Goal: Transaction & Acquisition: Purchase product/service

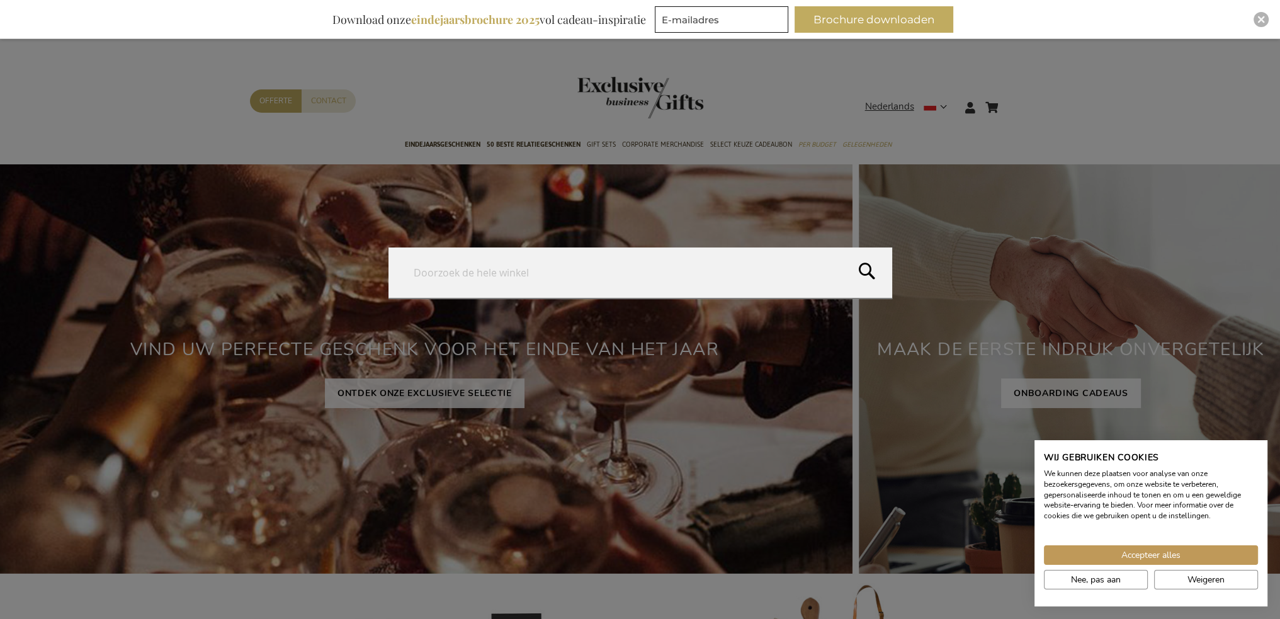
drag, startPoint x: 1013, startPoint y: 110, endPoint x: 926, endPoint y: 138, distance: 91.2
click at [1008, 99] on form "Search Search" at bounding box center [1014, 99] width 13 height 0
click at [1014, 99] on form "Search Search" at bounding box center [1014, 99] width 13 height 0
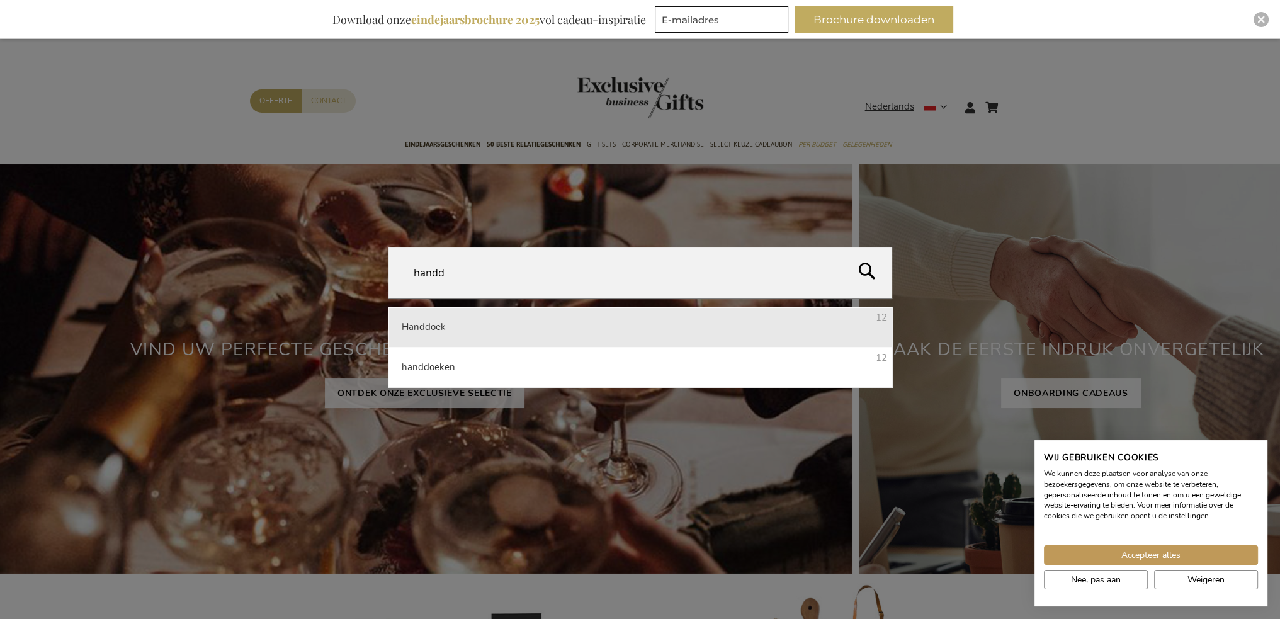
click at [518, 334] on li "Handdoek 12" at bounding box center [640, 327] width 504 height 40
type input "Handdoek"
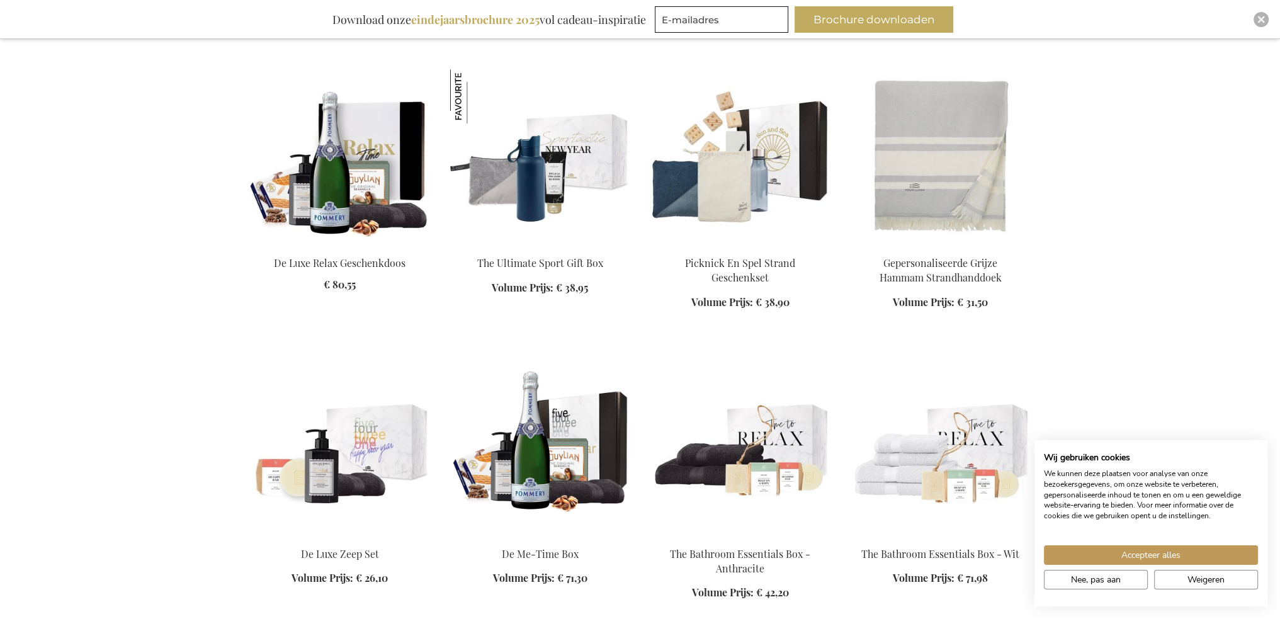
scroll to position [1007, 0]
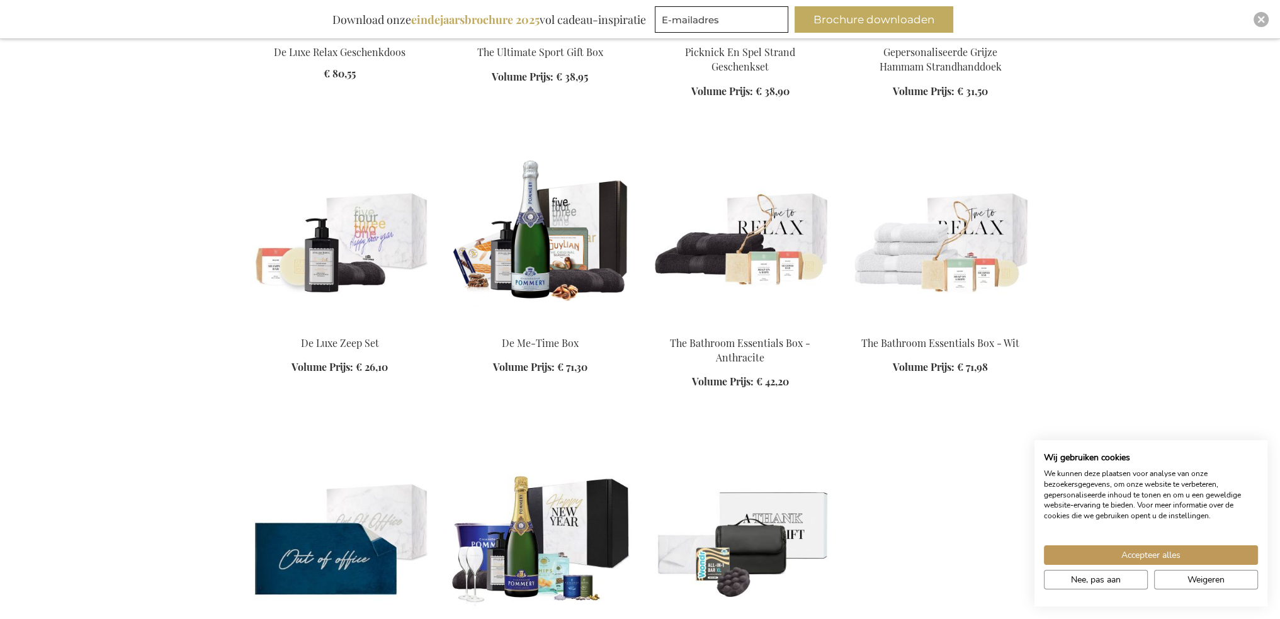
scroll to position [1133, 0]
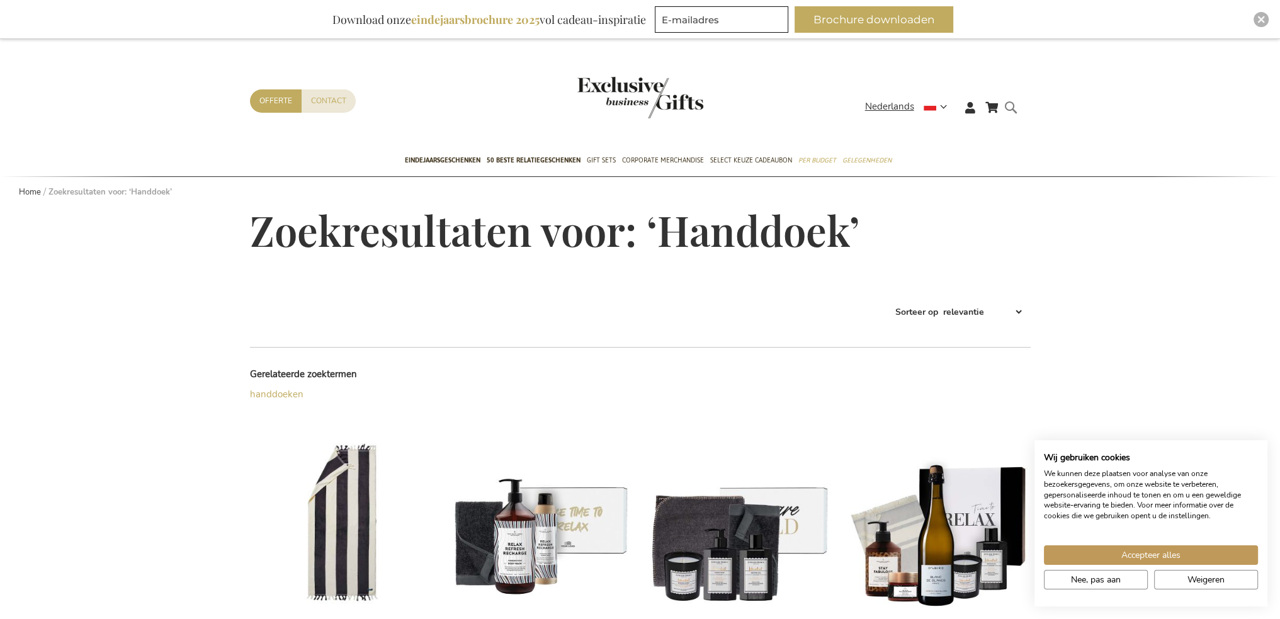
type input "Handdoek"
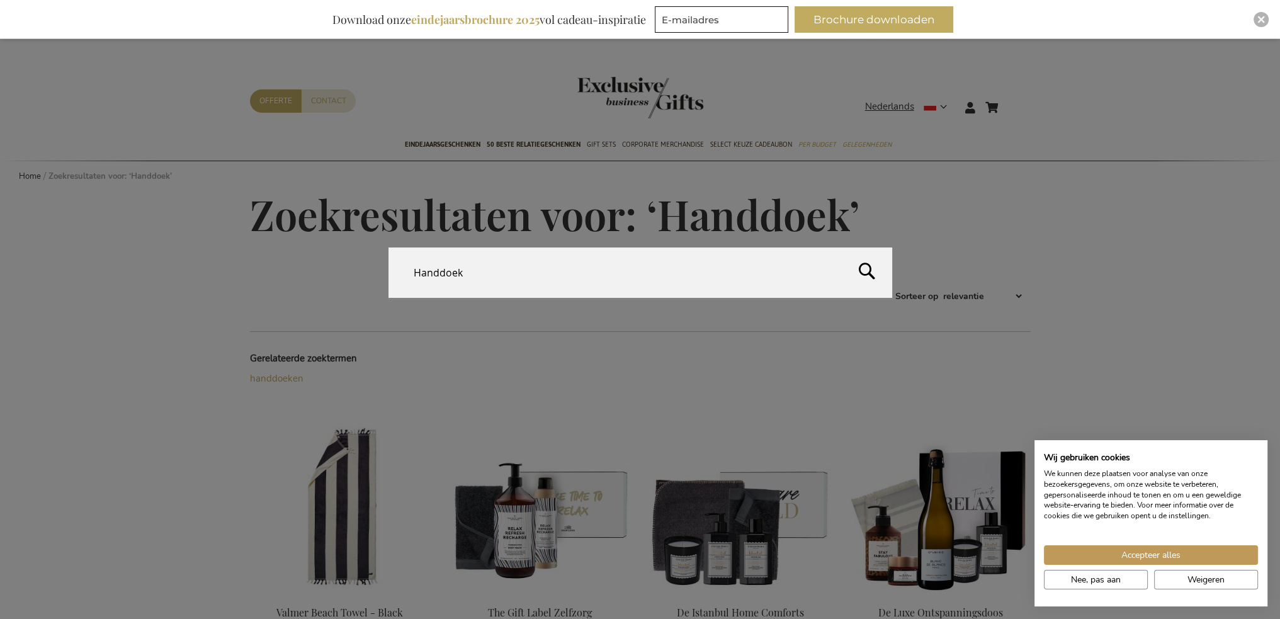
click at [1011, 99] on form "Search Handdoek Search" at bounding box center [1014, 99] width 13 height 0
type input "kaars"
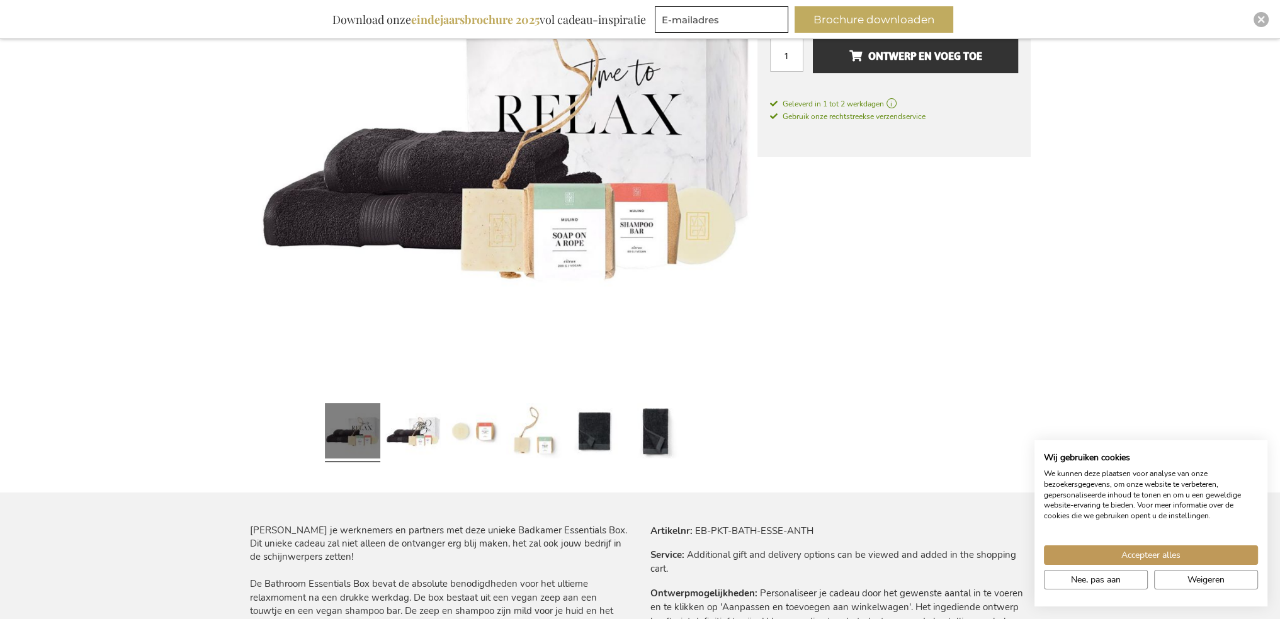
scroll to position [315, 0]
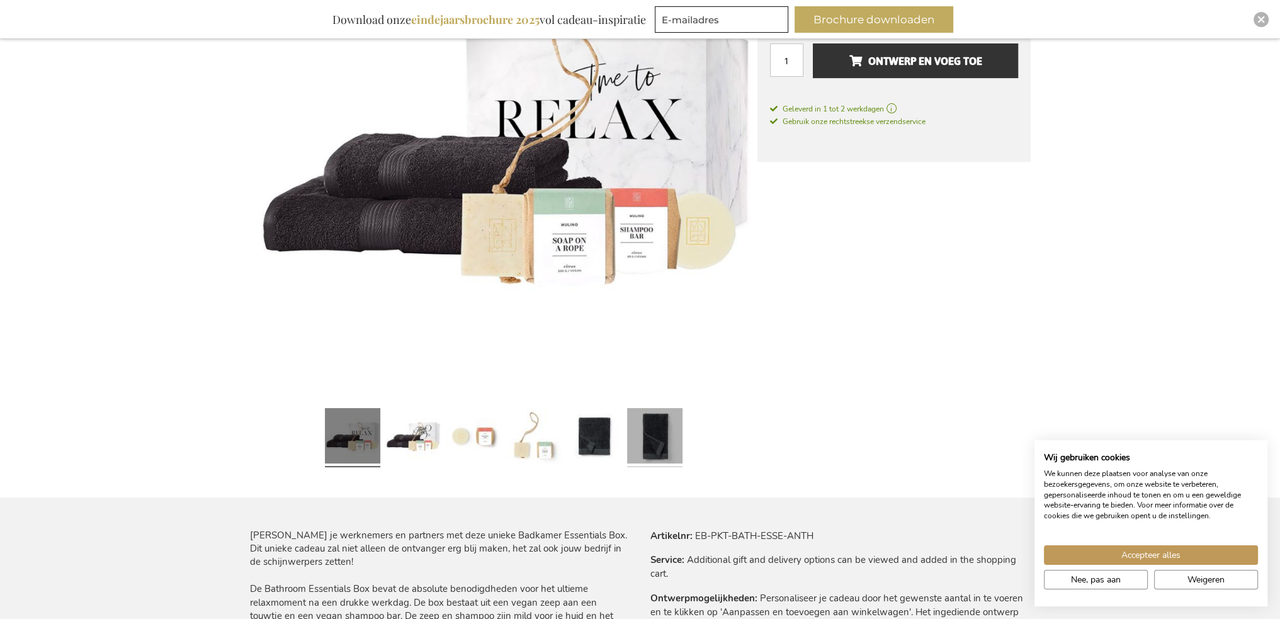
click at [662, 444] on link at bounding box center [654, 437] width 55 height 69
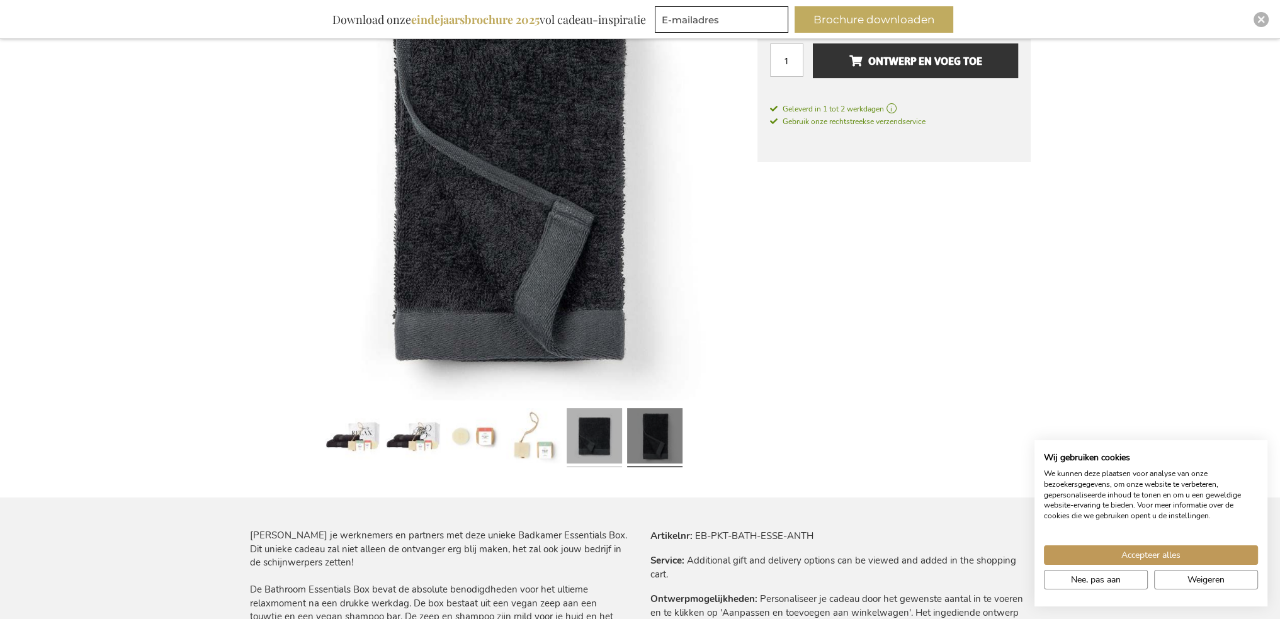
click at [592, 445] on link at bounding box center [594, 438] width 55 height 69
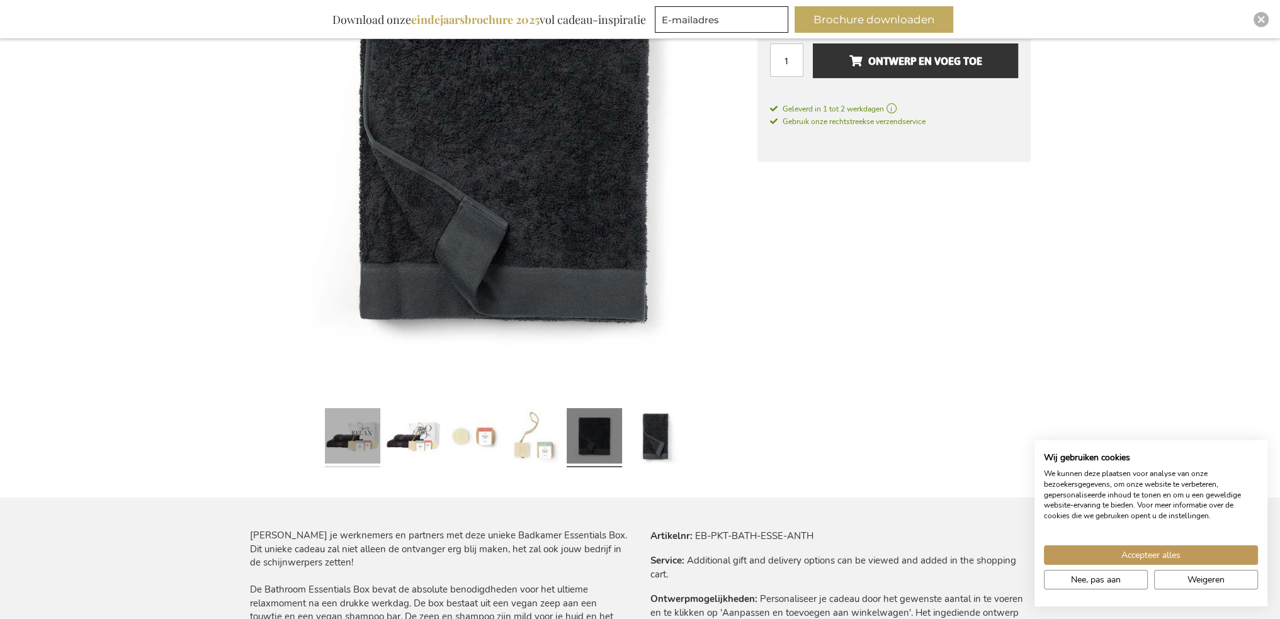
click at [355, 451] on link at bounding box center [352, 438] width 55 height 69
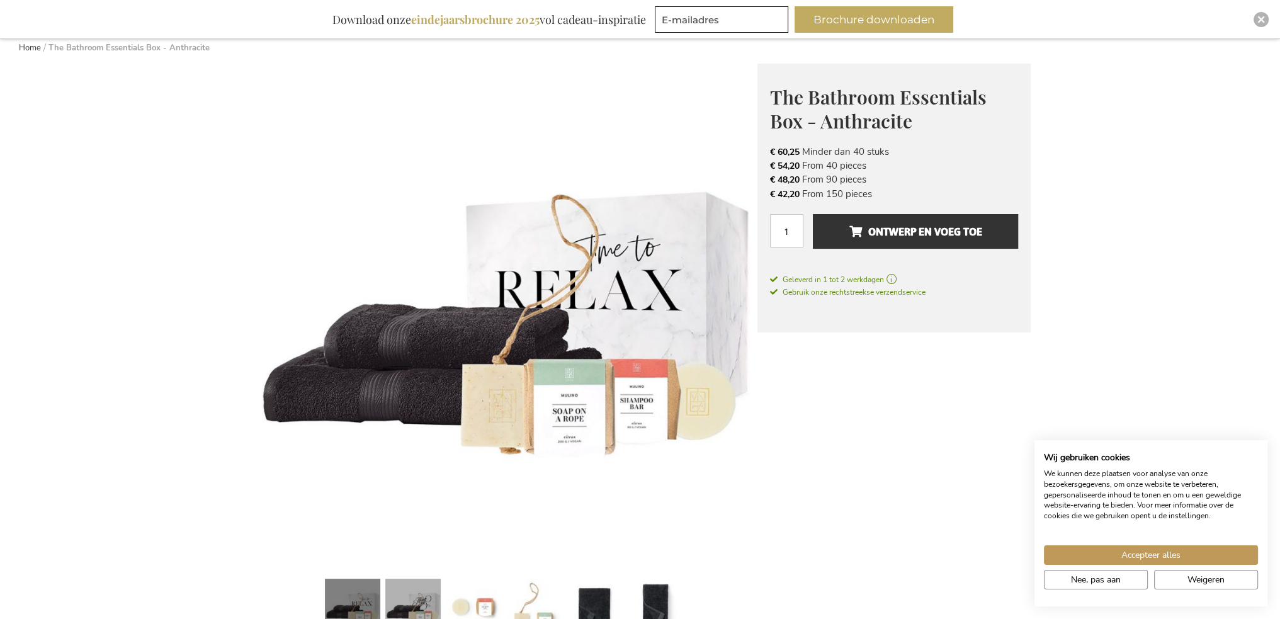
scroll to position [252, 0]
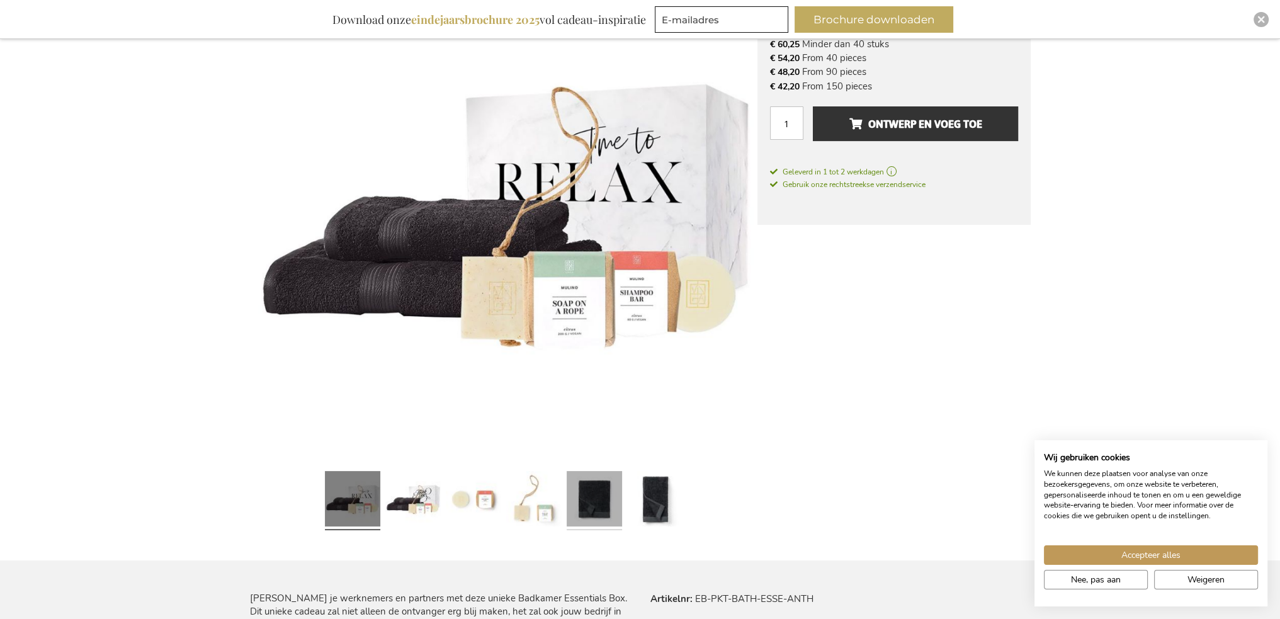
click at [584, 495] on link at bounding box center [594, 500] width 55 height 69
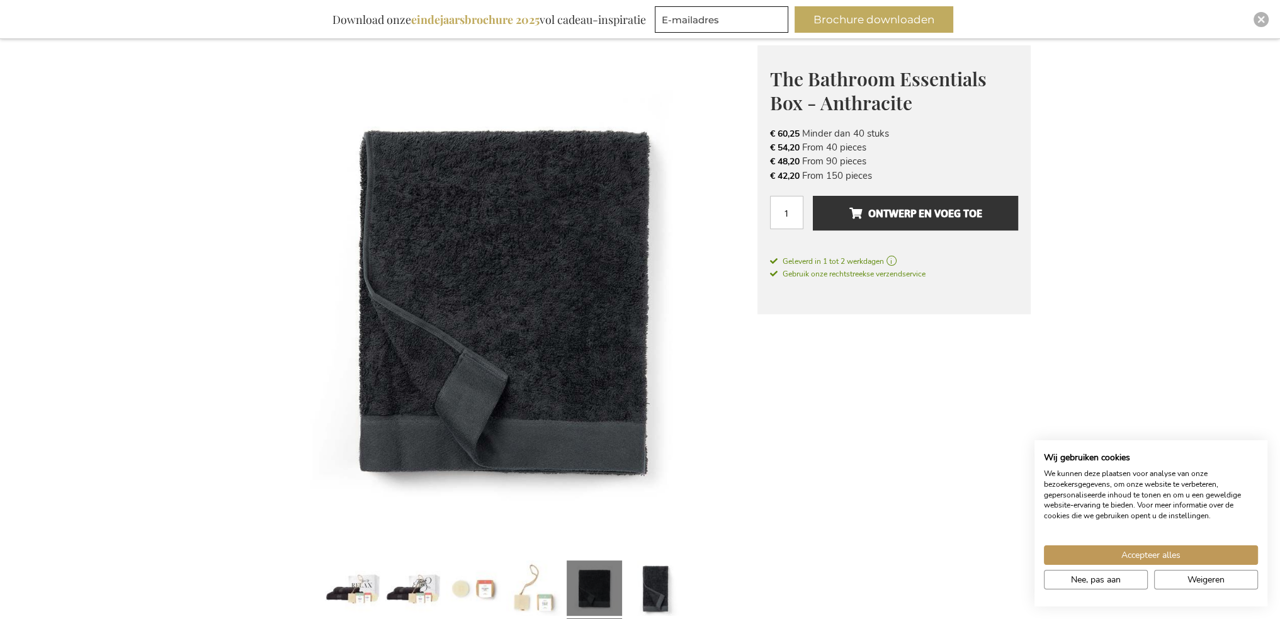
scroll to position [0, 0]
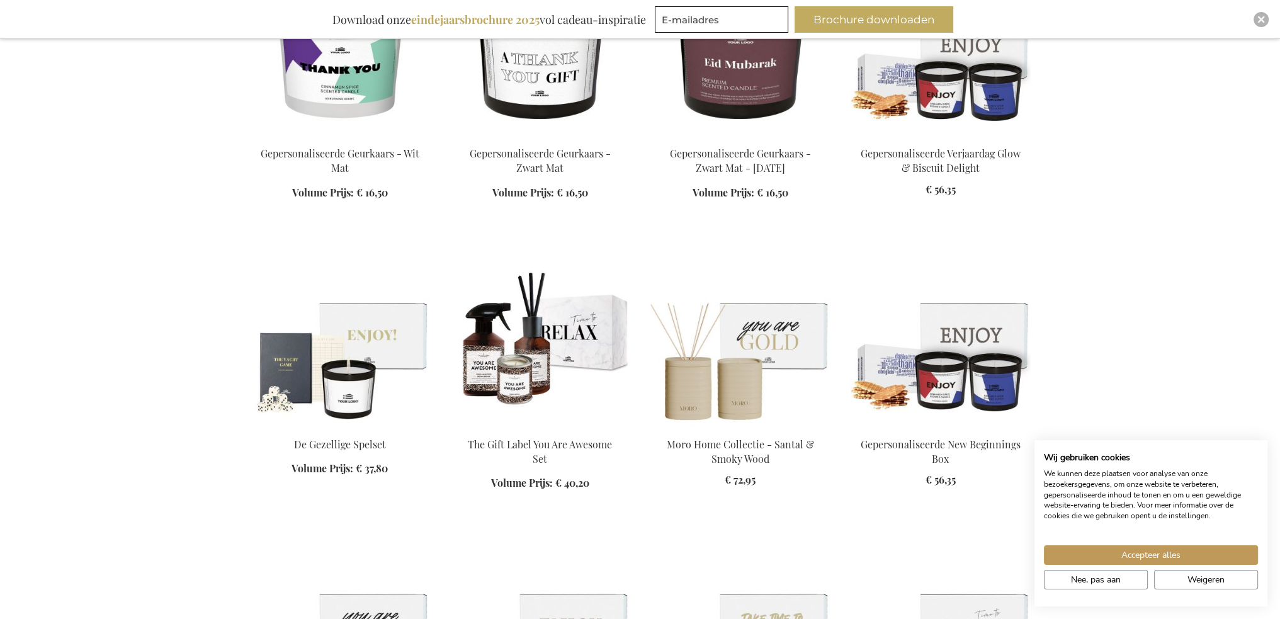
scroll to position [1077, 0]
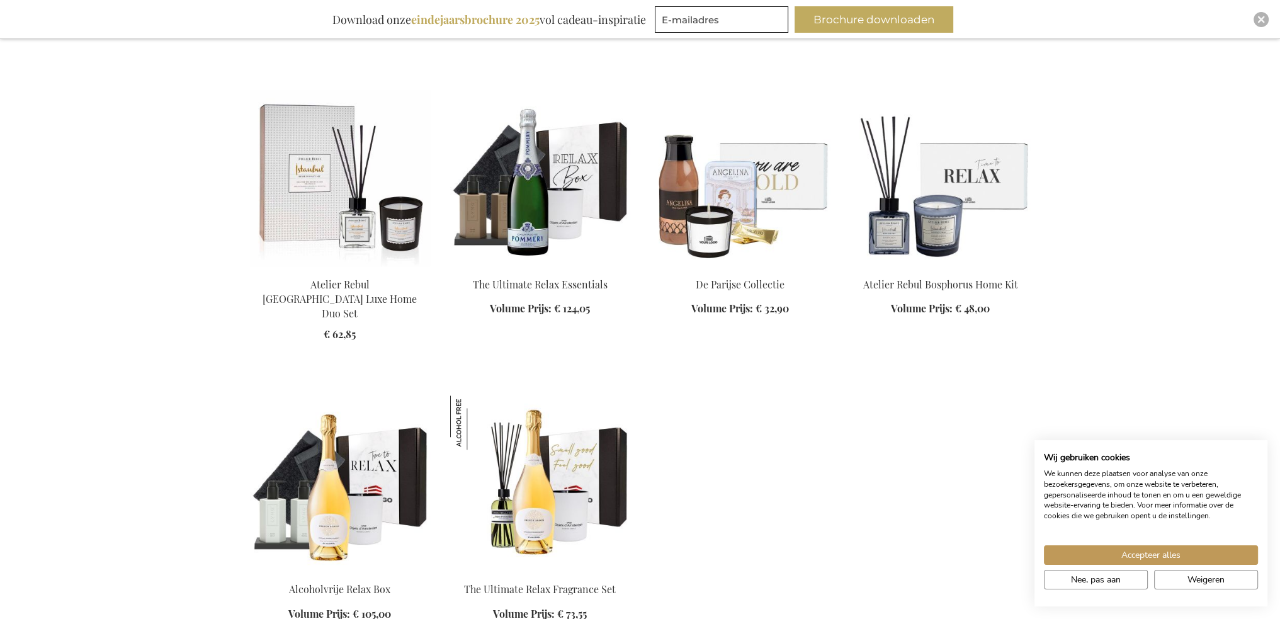
scroll to position [1896, 0]
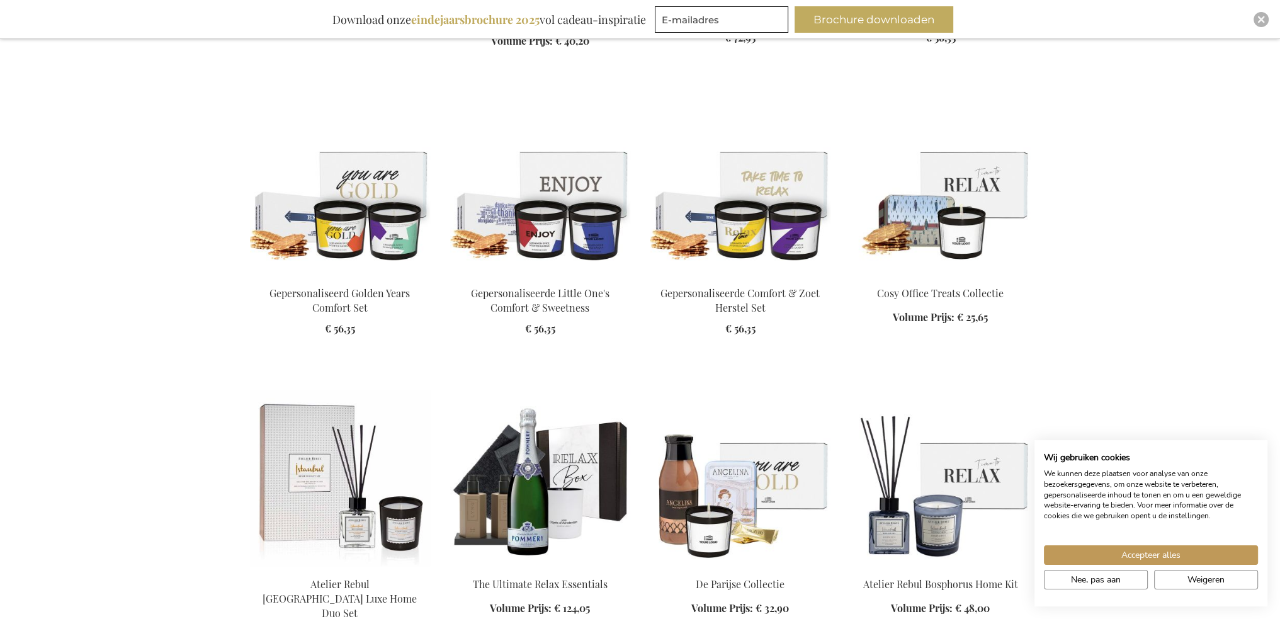
scroll to position [1518, 0]
